Goal: Task Accomplishment & Management: Use online tool/utility

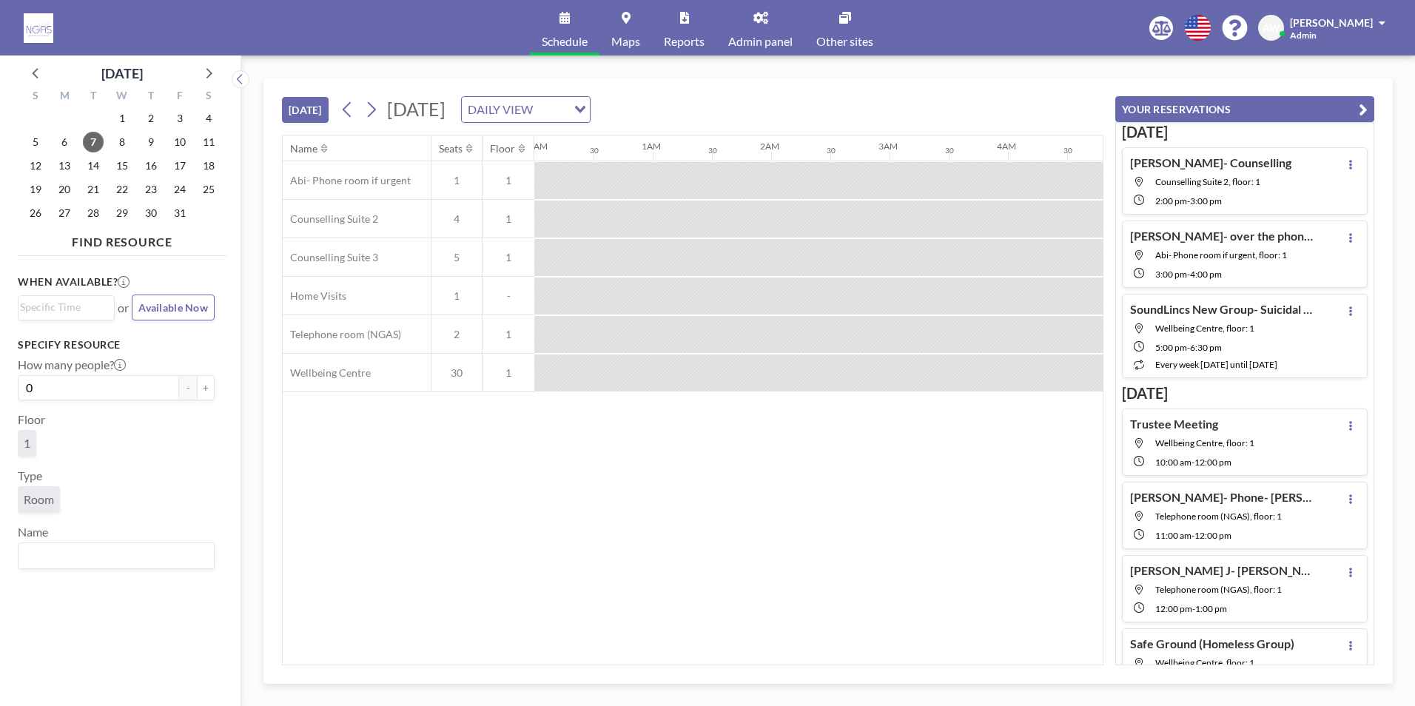
scroll to position [0, 1421]
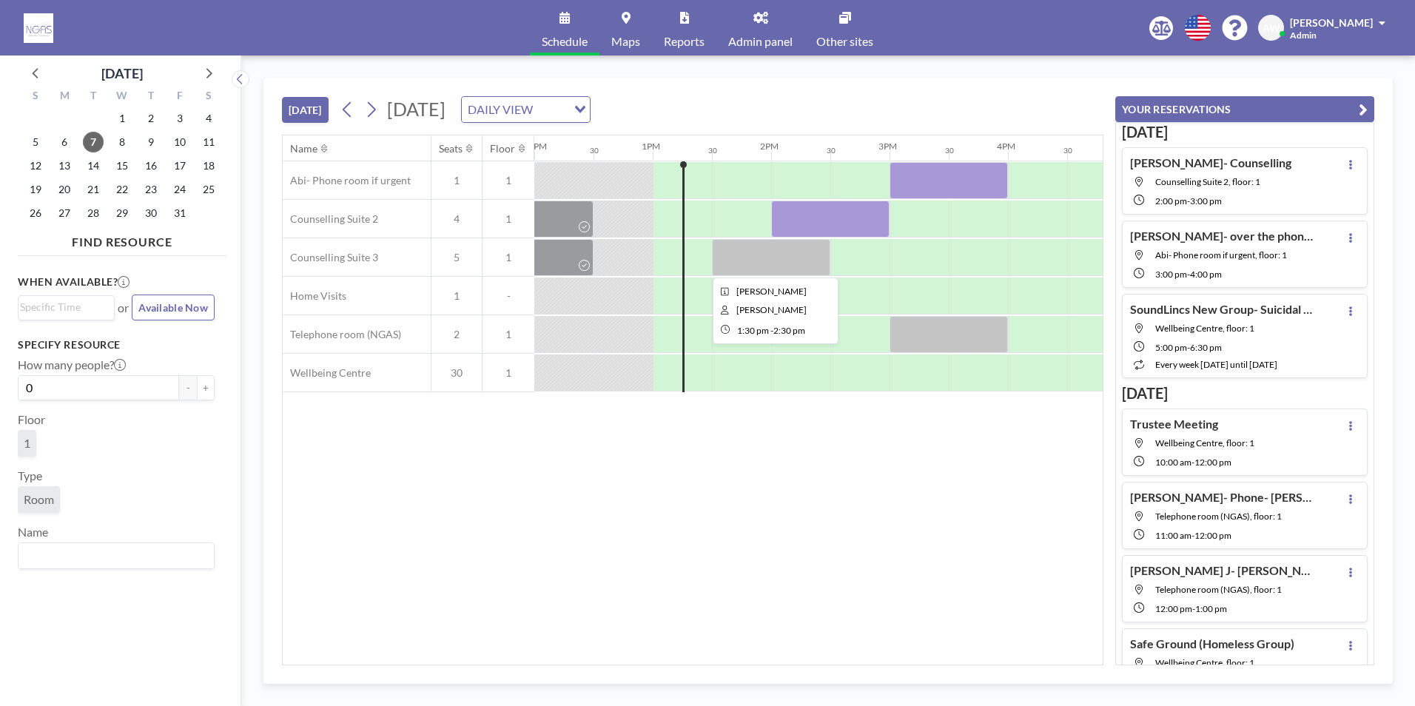
click at [779, 261] on div at bounding box center [771, 257] width 118 height 37
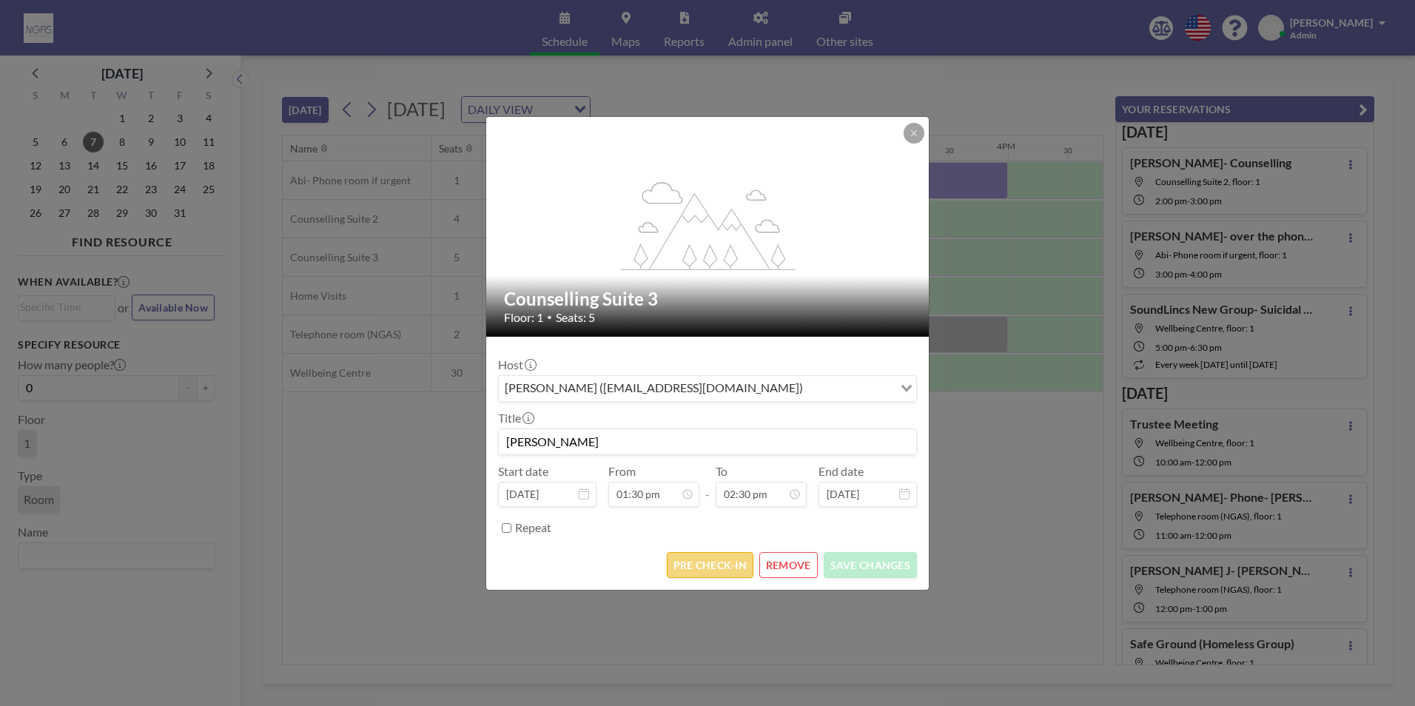
click at [702, 573] on button "PRE CHECK-IN" at bounding box center [710, 565] width 87 height 26
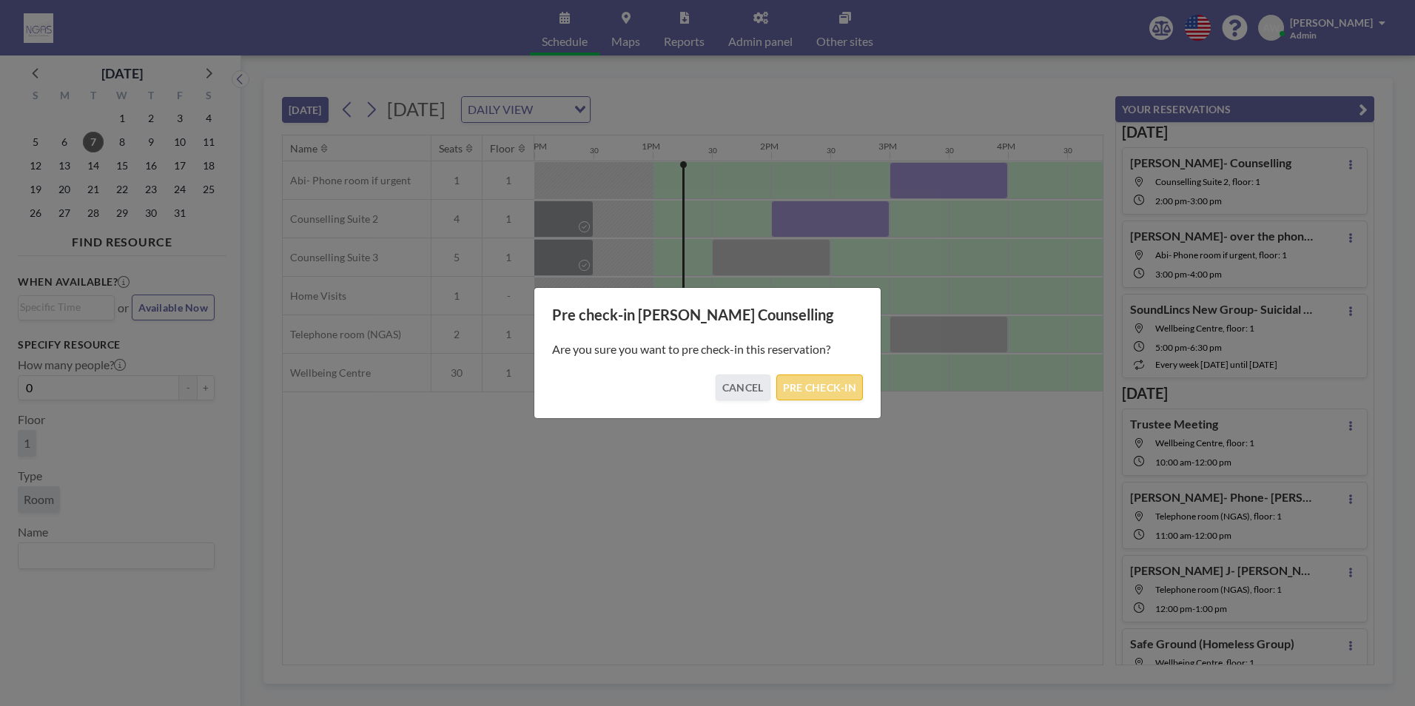
click at [819, 387] on button "PRE CHECK-IN" at bounding box center [819, 388] width 87 height 26
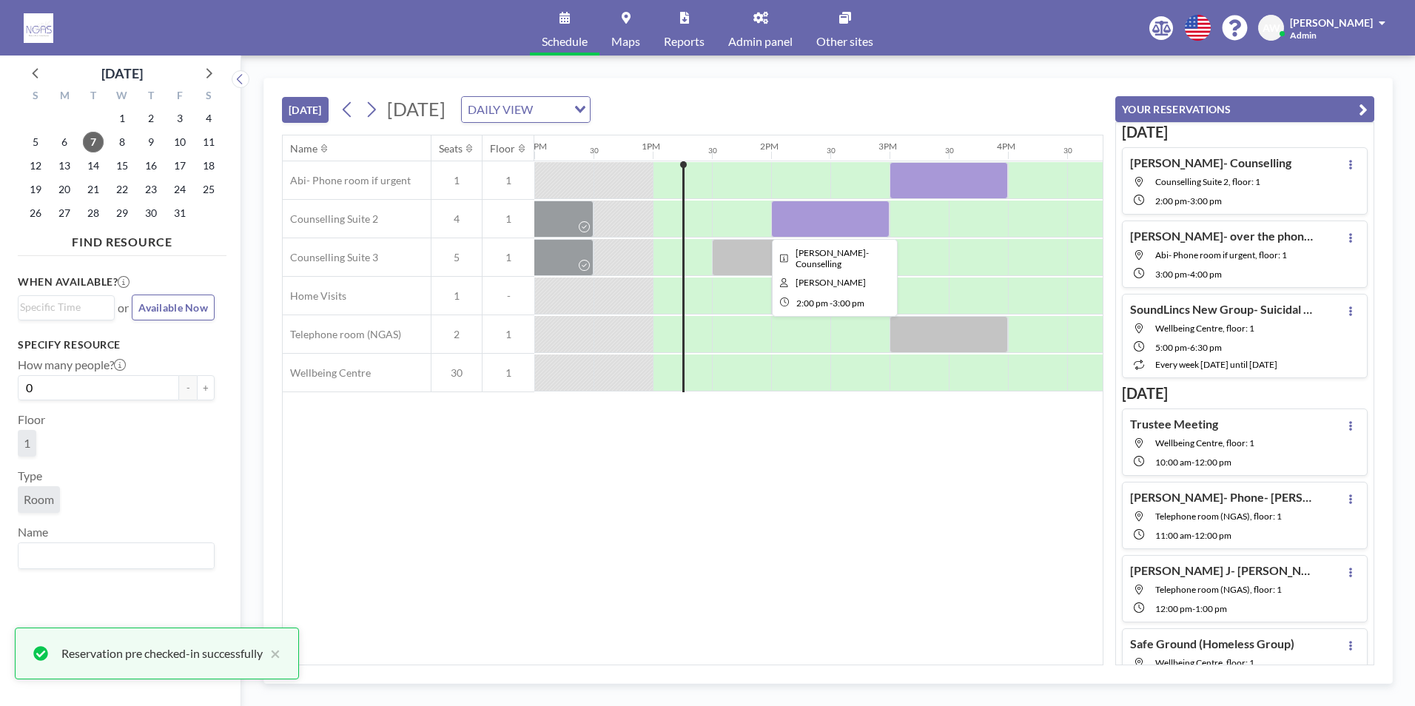
click at [826, 220] on div at bounding box center [830, 219] width 118 height 37
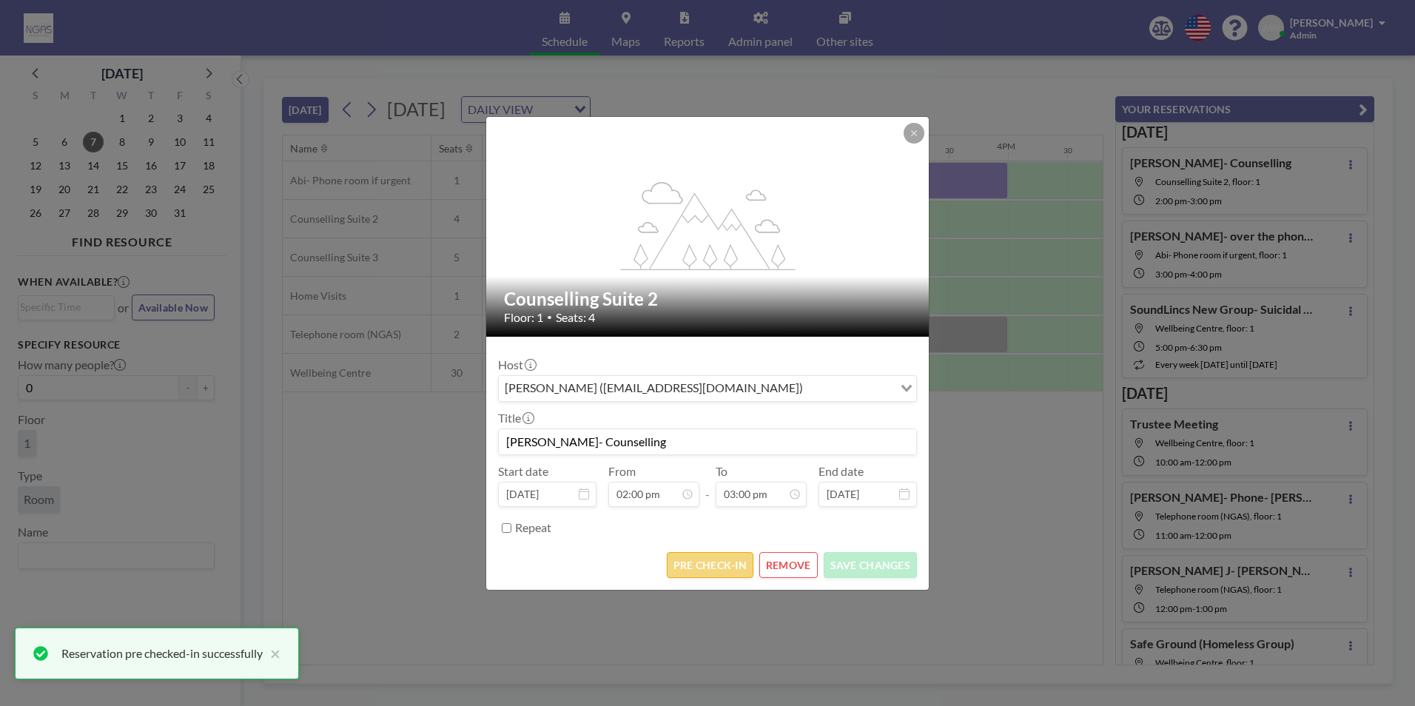
click at [710, 574] on button "PRE CHECK-IN" at bounding box center [710, 565] width 87 height 26
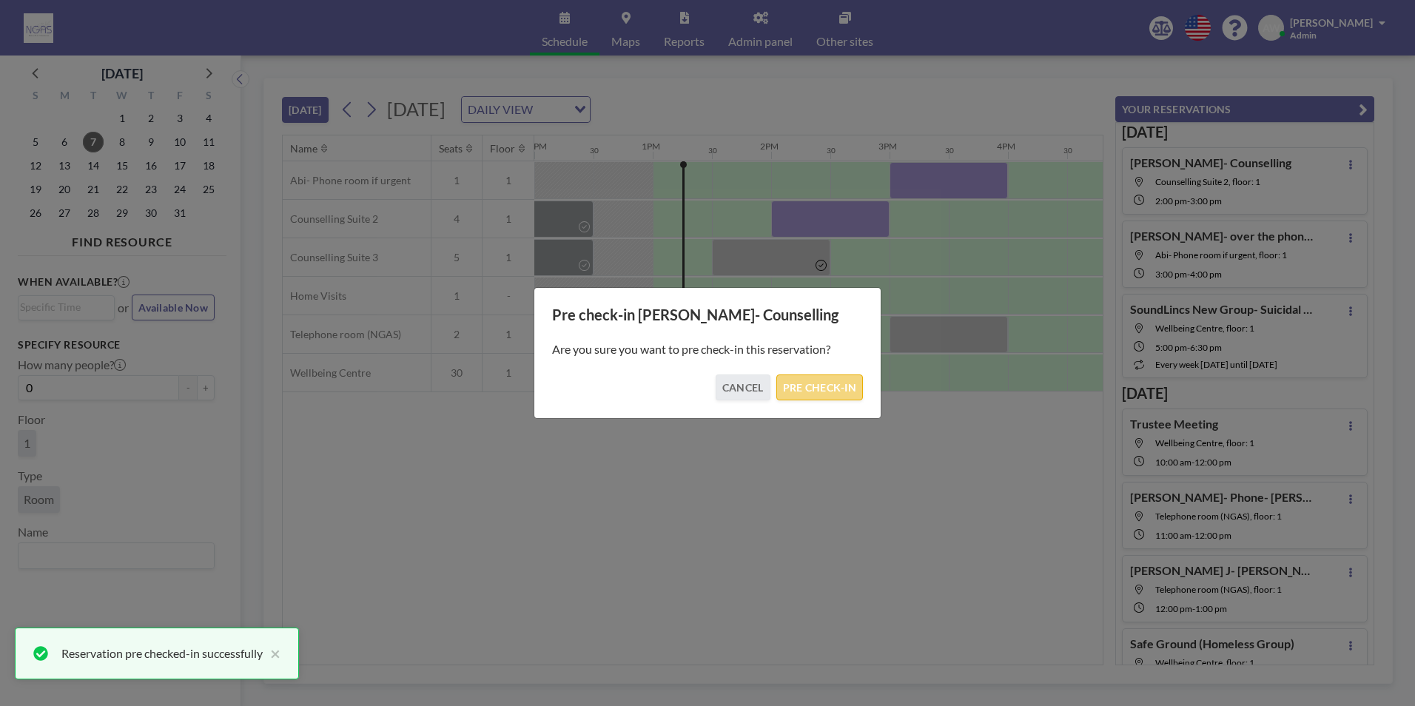
click at [819, 399] on button "PRE CHECK-IN" at bounding box center [819, 388] width 87 height 26
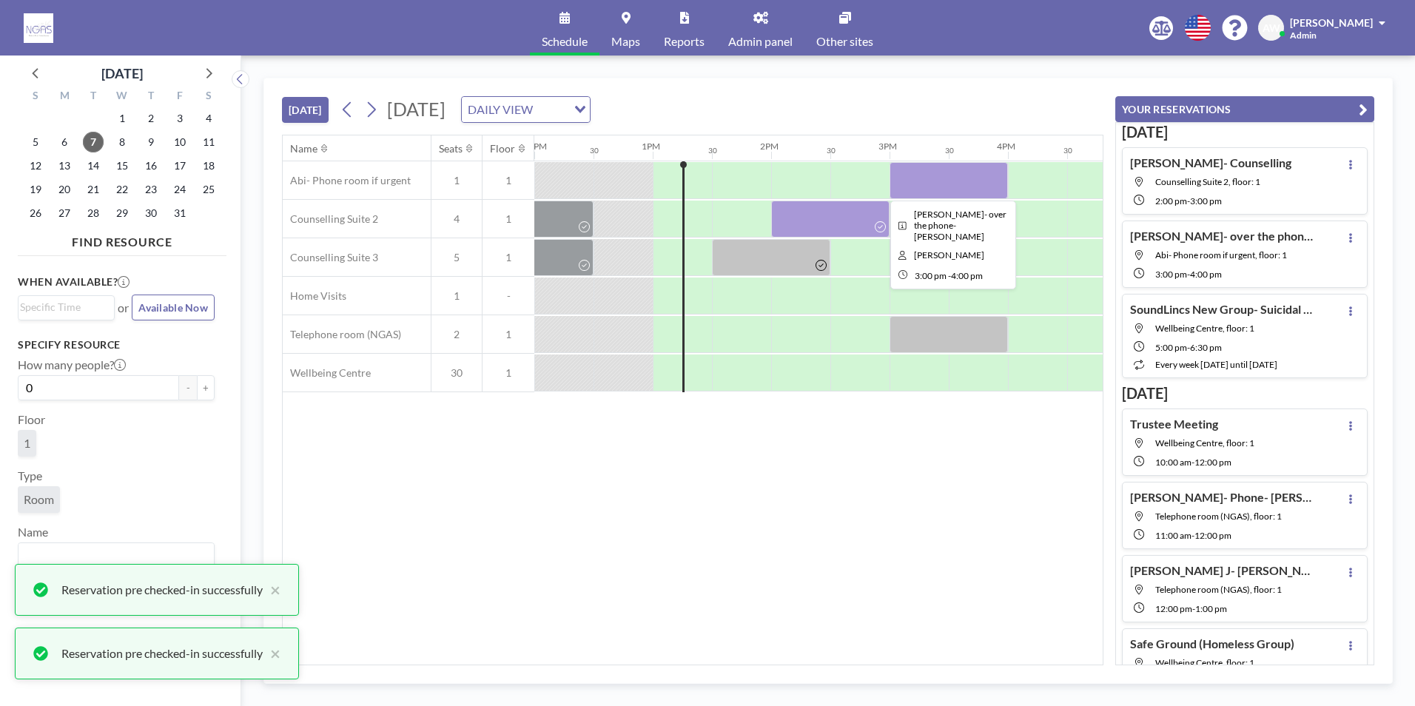
click at [944, 189] on div at bounding box center [949, 180] width 118 height 37
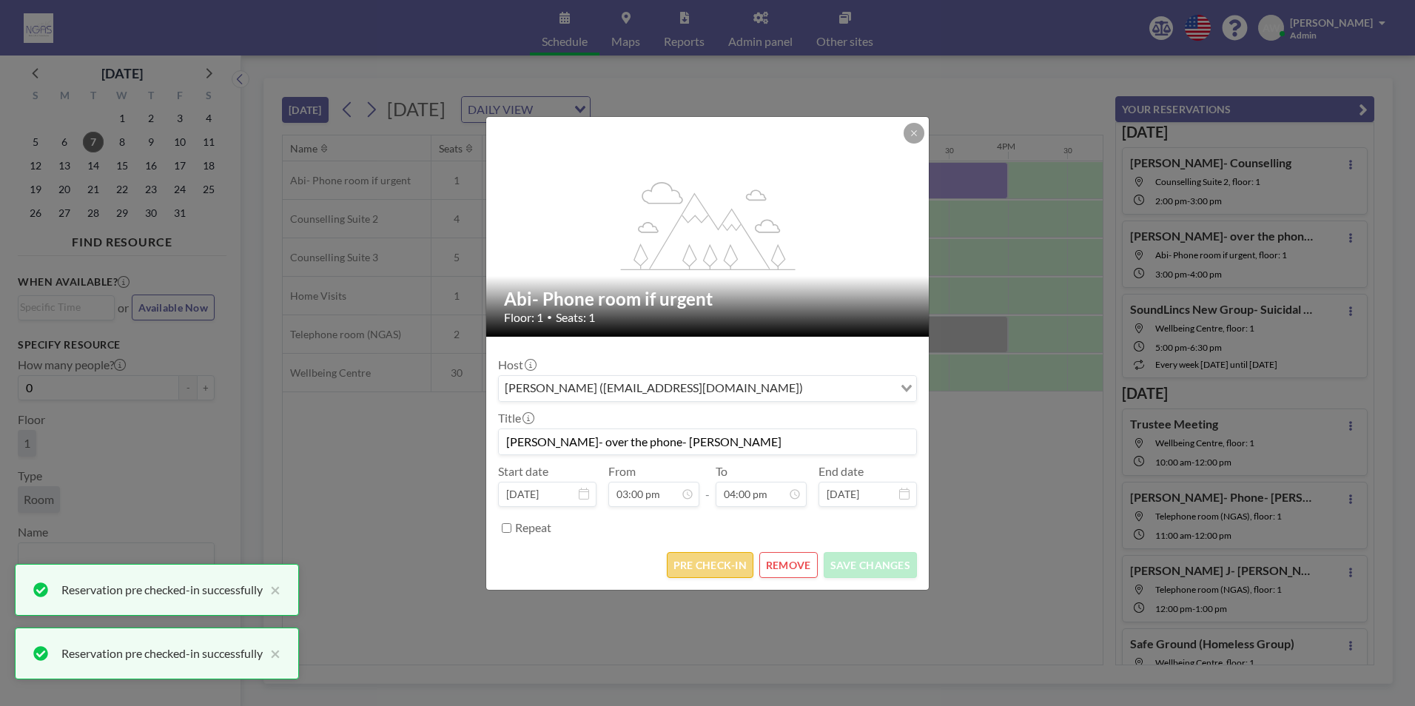
click at [710, 565] on button "PRE CHECK-IN" at bounding box center [710, 565] width 87 height 26
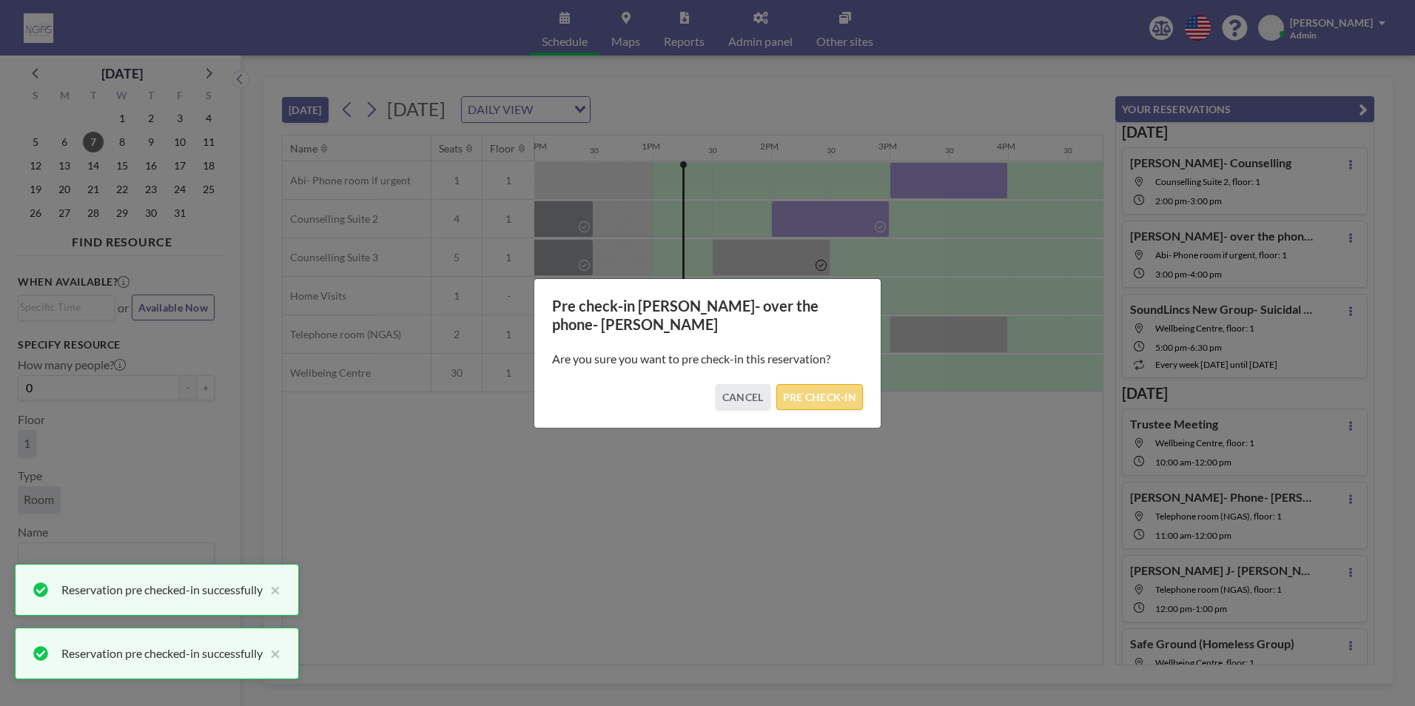
click at [837, 384] on button "PRE CHECK-IN" at bounding box center [819, 397] width 87 height 26
click at [837, 394] on div "Name Seats Floor 12AM 30 1AM 30 2AM 30 3AM 30 4AM 30 5AM 30 6AM 30 7AM 30 8AM 3…" at bounding box center [693, 399] width 820 height 529
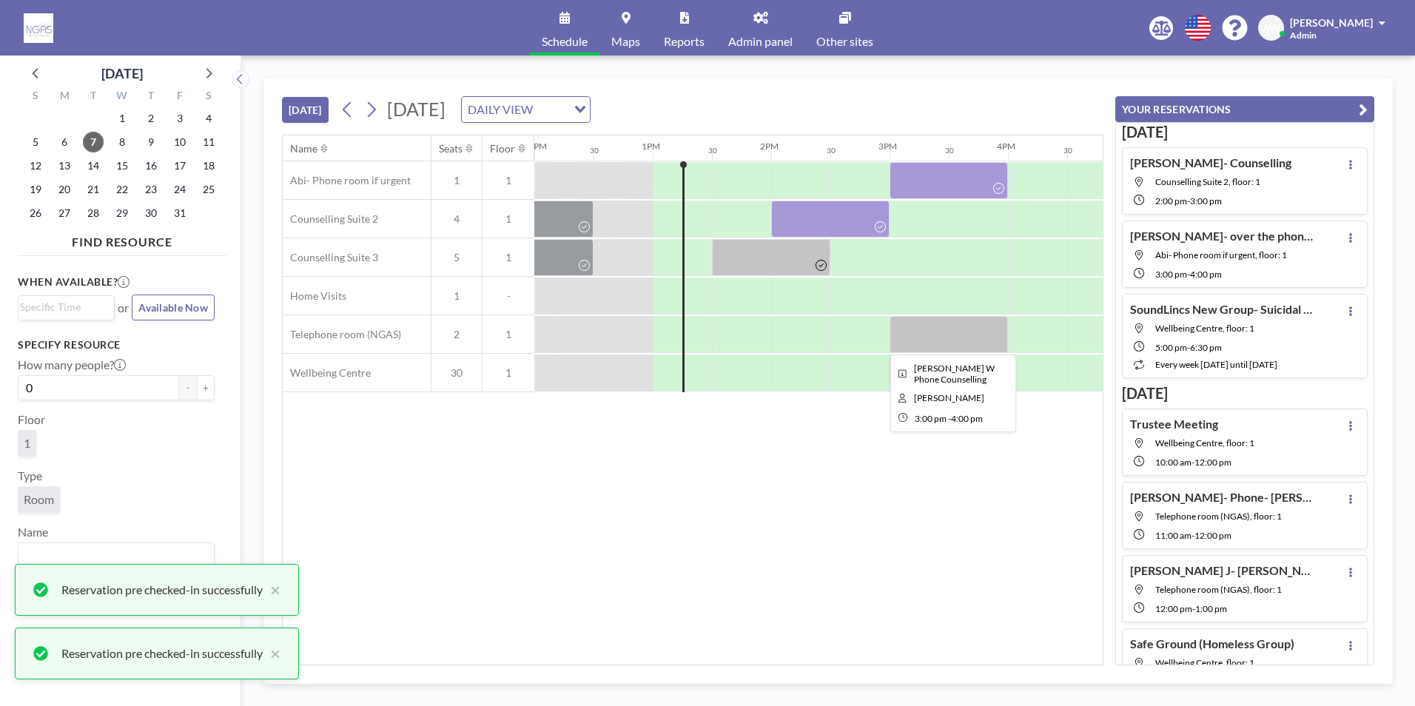
click at [950, 342] on div at bounding box center [949, 334] width 118 height 37
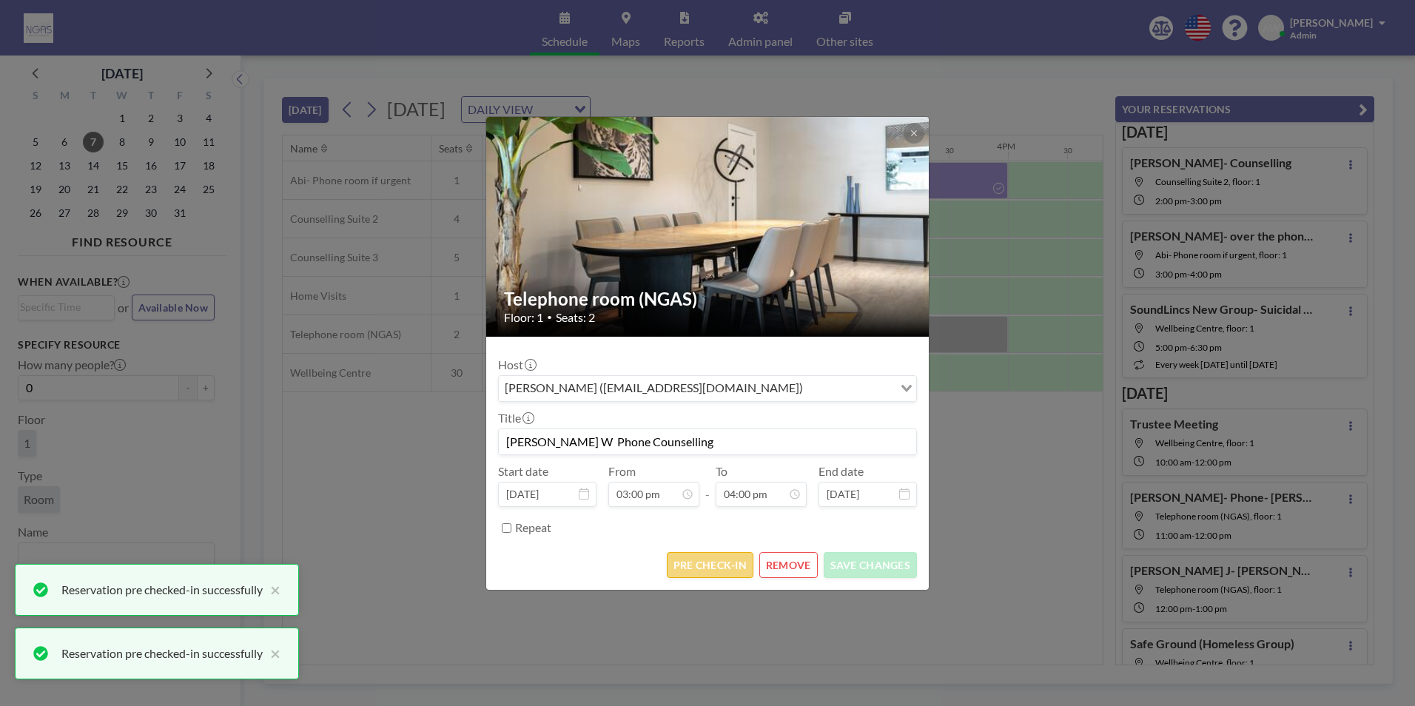
scroll to position [843, 0]
click at [726, 560] on button "PRE CHECK-IN" at bounding box center [710, 565] width 87 height 26
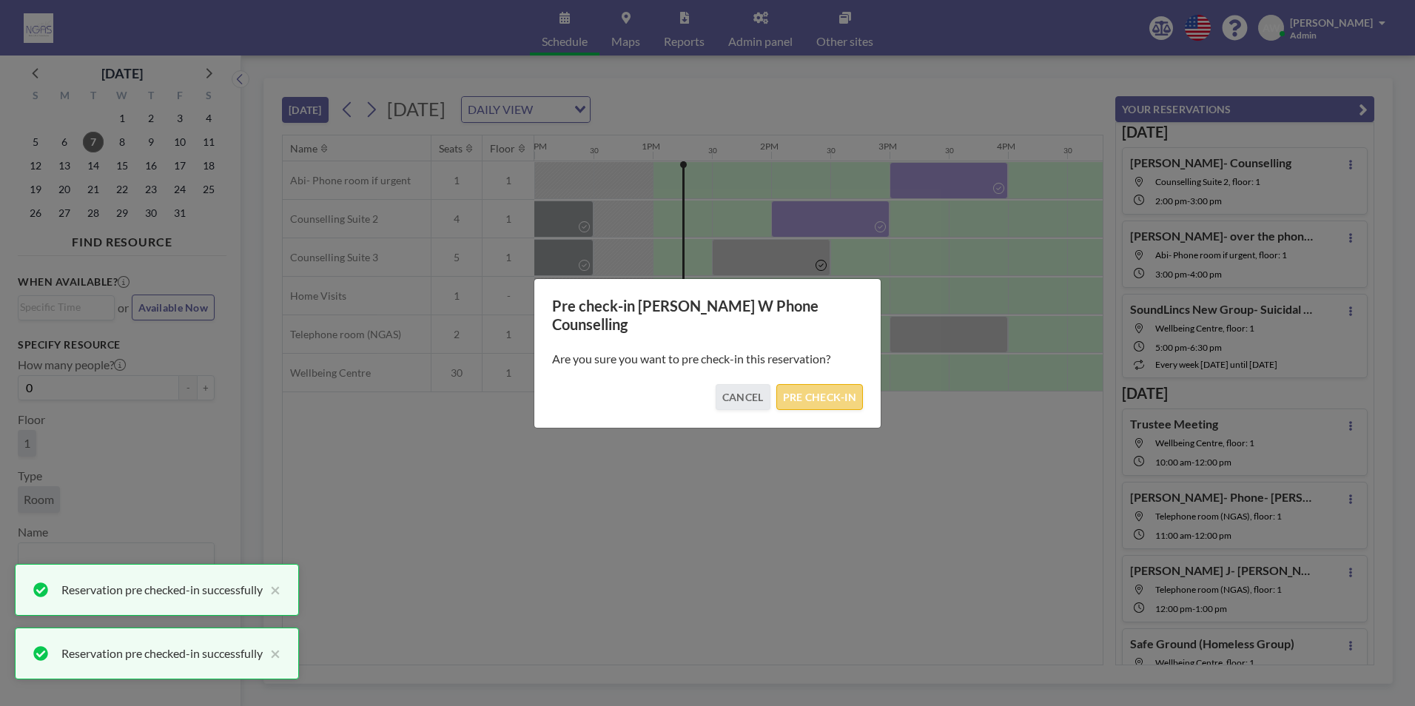
click at [808, 399] on button "PRE CHECK-IN" at bounding box center [819, 397] width 87 height 26
click at [810, 396] on div "Name Seats Floor 12AM 30 1AM 30 2AM 30 3AM 30 4AM 30 5AM 30 6AM 30 7AM 30 8AM 3…" at bounding box center [693, 399] width 820 height 529
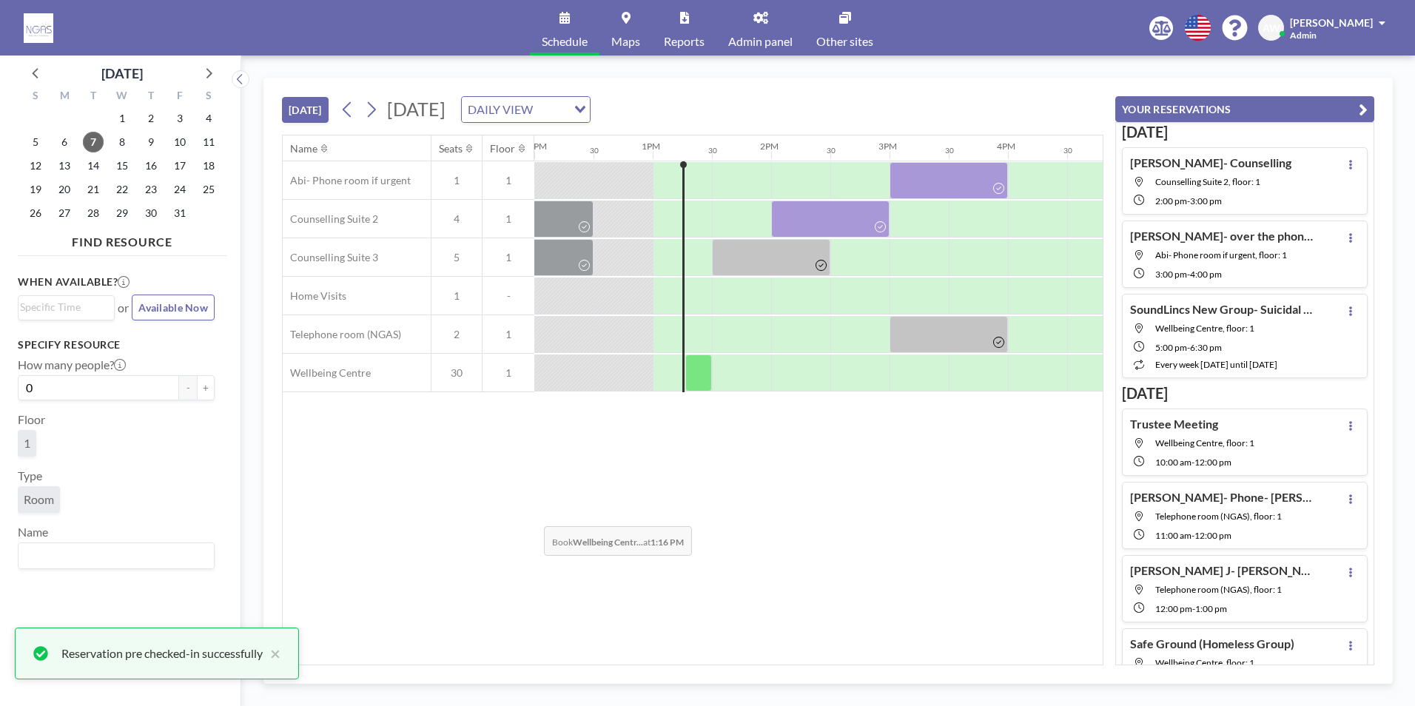
click at [532, 515] on div "Name Seats Floor 12AM 30 1AM 30 2AM 30 3AM 30 4AM 30 5AM 30 6AM 30 7AM 30 8AM 3…" at bounding box center [693, 399] width 820 height 529
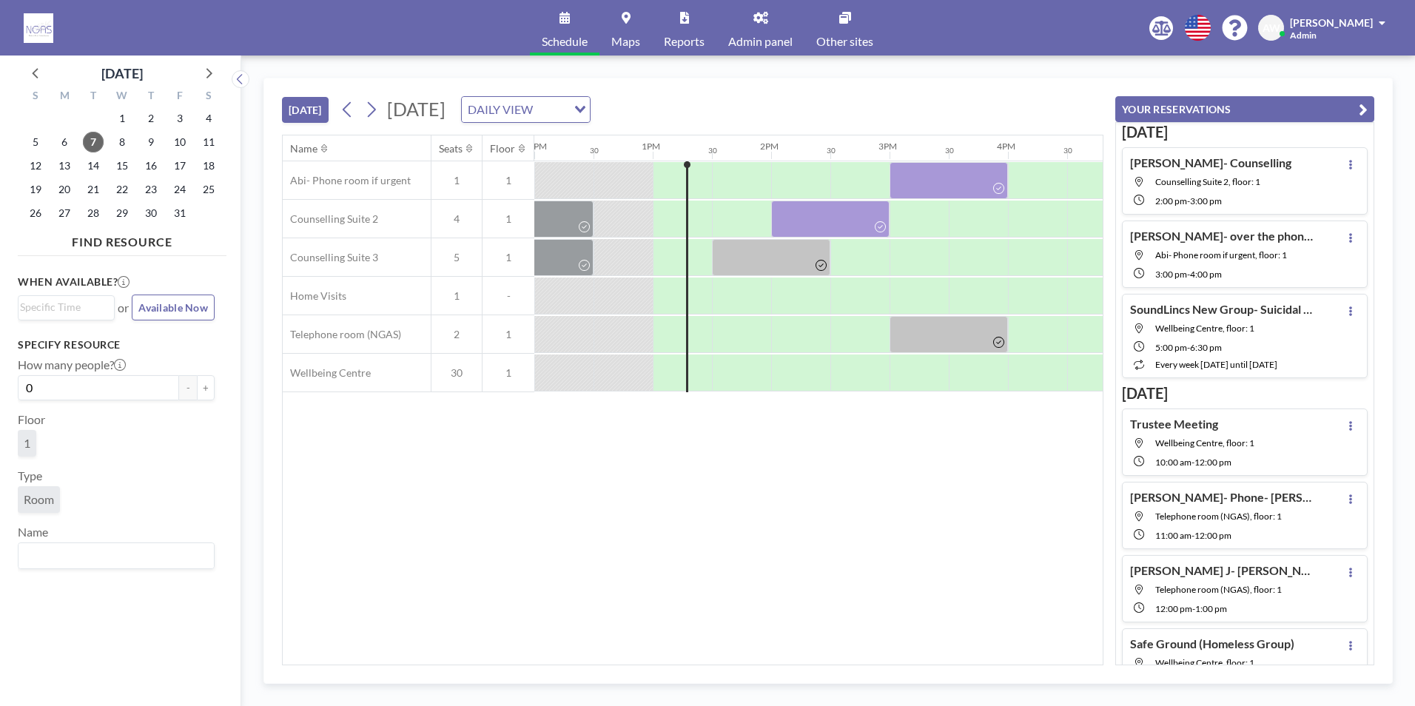
click at [873, 528] on div "Name Seats Floor 12AM 30 1AM 30 2AM 30 3AM 30 4AM 30 5AM 30 6AM 30 7AM 30 8AM 3…" at bounding box center [693, 399] width 820 height 529
click at [502, 517] on div "Name Seats Floor 12AM 30 1AM 30 2AM 30 3AM 30 4AM 30 5AM 30 6AM 30 7AM 30 8AM 3…" at bounding box center [693, 399] width 820 height 529
